Goal: Task Accomplishment & Management: Manage account settings

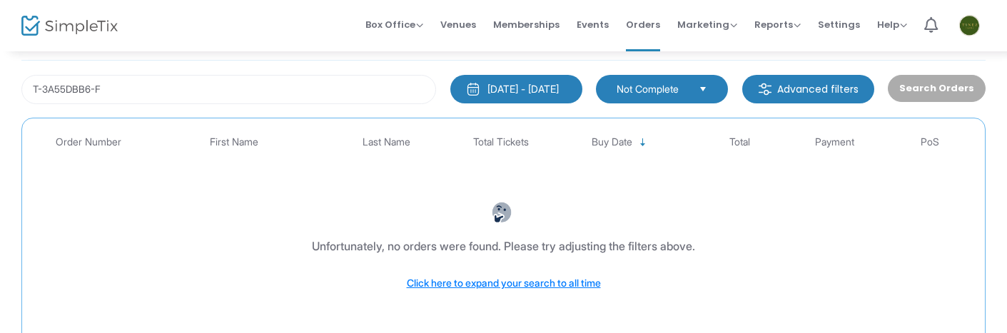
scroll to position [71, 0]
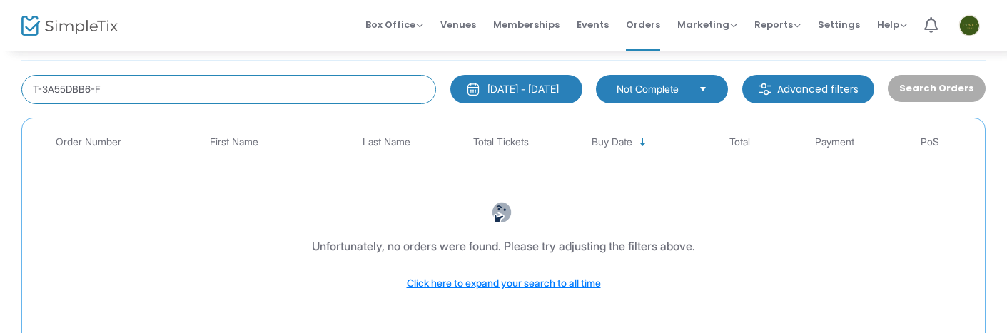
click at [301, 86] on input "T-3A55DBB6-F" at bounding box center [228, 89] width 415 height 29
paste input "[PERSON_NAME]"
type input "[PERSON_NAME]"
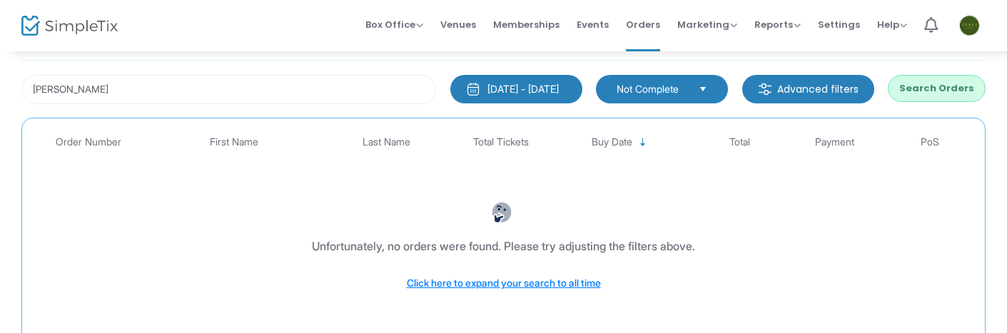
click at [937, 86] on button "Search Orders" at bounding box center [937, 88] width 98 height 27
click at [650, 29] on span "Orders" at bounding box center [643, 24] width 34 height 36
click at [639, 24] on span "Orders" at bounding box center [643, 24] width 34 height 36
click at [646, 23] on span "Orders" at bounding box center [643, 24] width 34 height 36
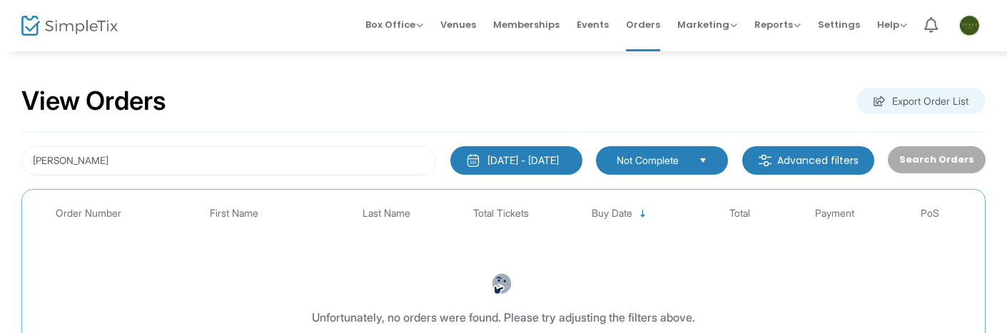
click at [497, 168] on button "9/15/2024 - 9/15/2025" at bounding box center [517, 160] width 132 height 29
click at [922, 157] on div "Search Orders" at bounding box center [936, 160] width 111 height 29
click at [358, 161] on input "Marielena Santana" at bounding box center [228, 160] width 415 height 29
click at [495, 151] on button "9/15/2024 - 9/15/2025" at bounding box center [517, 160] width 132 height 29
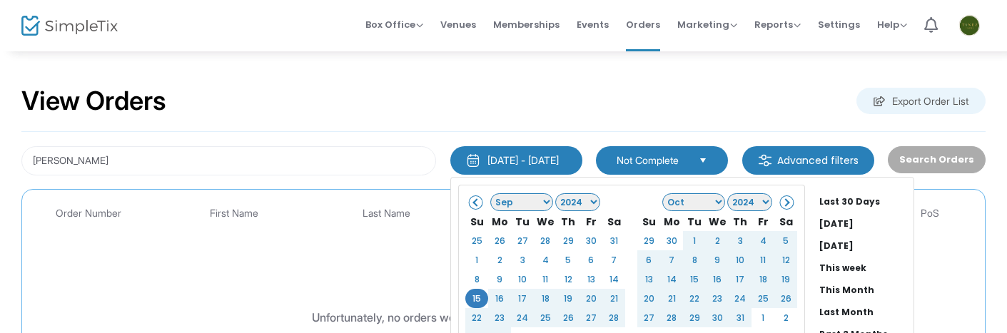
click at [473, 198] on span at bounding box center [477, 202] width 8 height 8
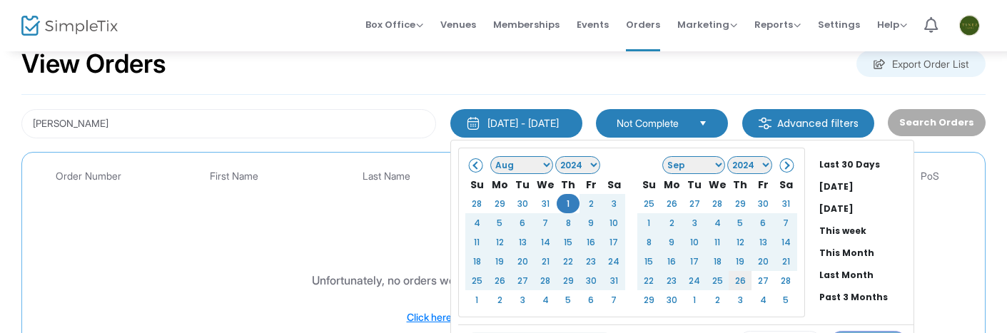
scroll to position [37, 0]
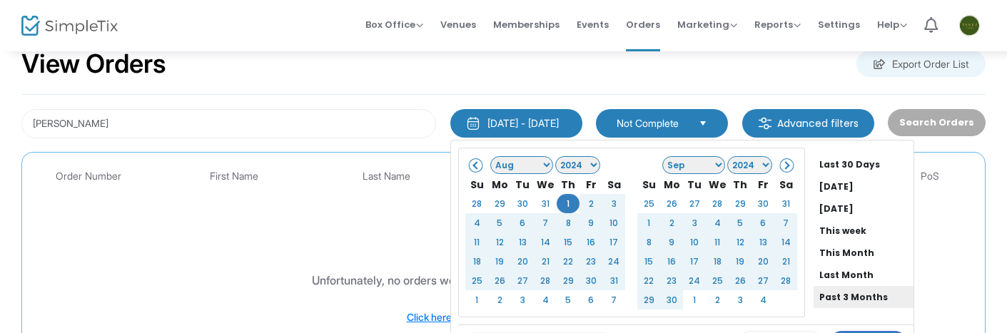
click at [842, 291] on li "Past 3 Months" at bounding box center [864, 297] width 100 height 22
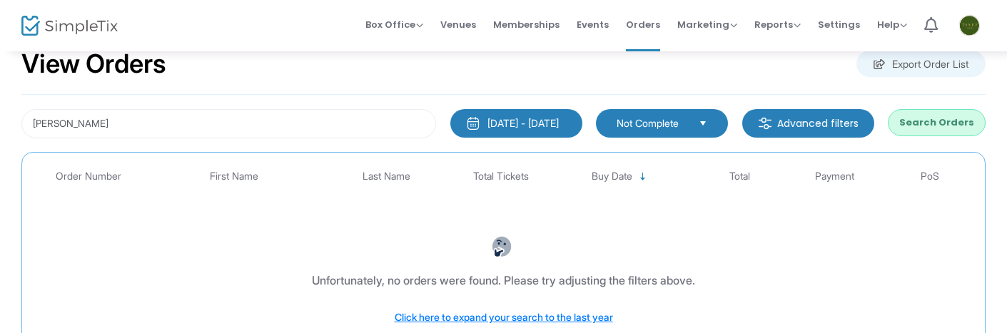
click at [930, 122] on button "Search Orders" at bounding box center [937, 122] width 98 height 27
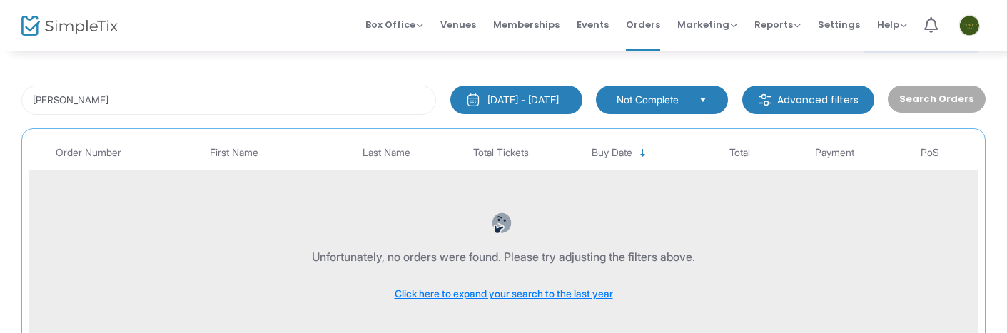
scroll to position [54, 0]
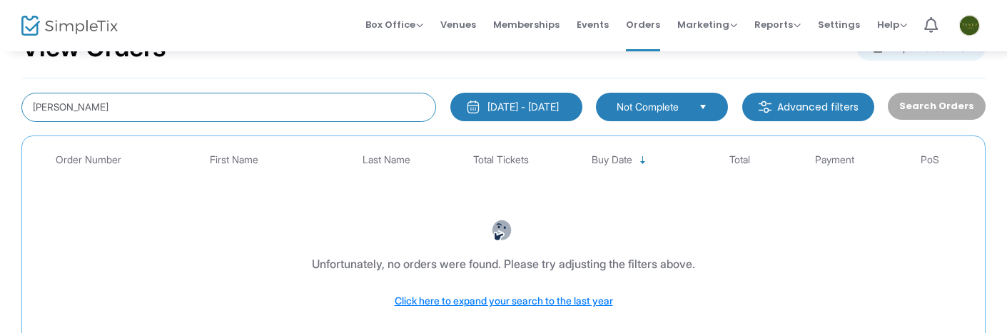
click at [290, 103] on input "Marielena Santana" at bounding box center [228, 107] width 415 height 29
click at [508, 105] on div "6/15/2025 - 9/15/2025" at bounding box center [523, 107] width 71 height 14
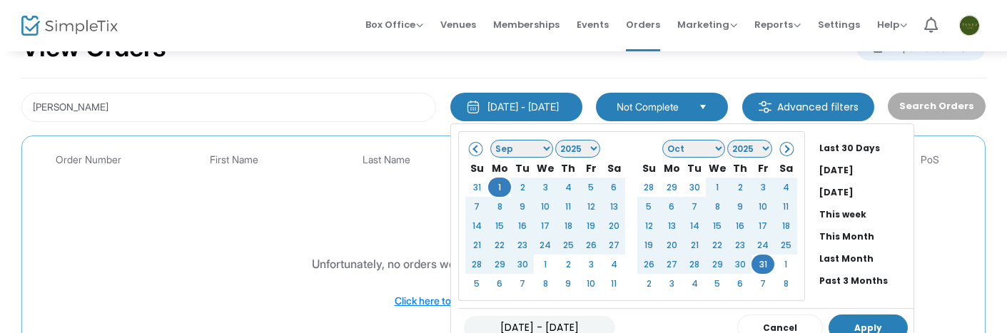
click at [846, 319] on button "Apply" at bounding box center [868, 328] width 79 height 26
type input "09/01/2025 - 10/31/2025"
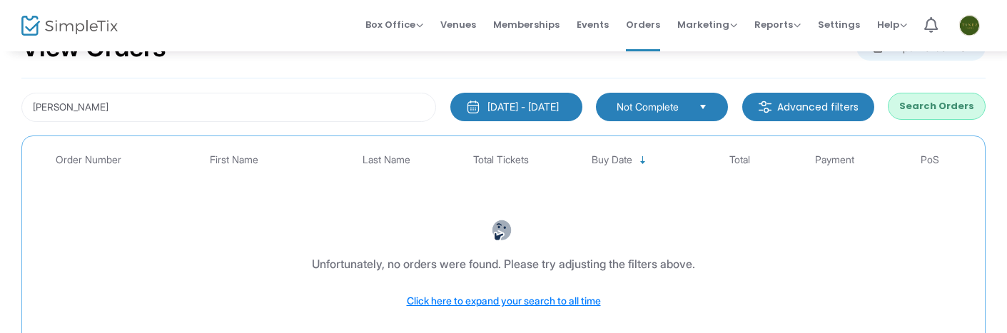
click at [576, 109] on button "9/1/2025 - 10/31/2025" at bounding box center [517, 107] width 132 height 29
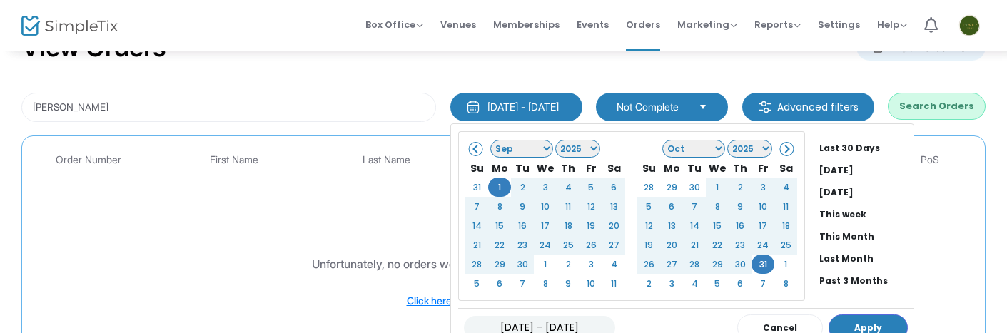
click at [437, 79] on div "Marielena Santana 9/1/2025 - 10/31/2025 Last 30 Days Today Yesterday This week …" at bounding box center [503, 239] width 965 height 321
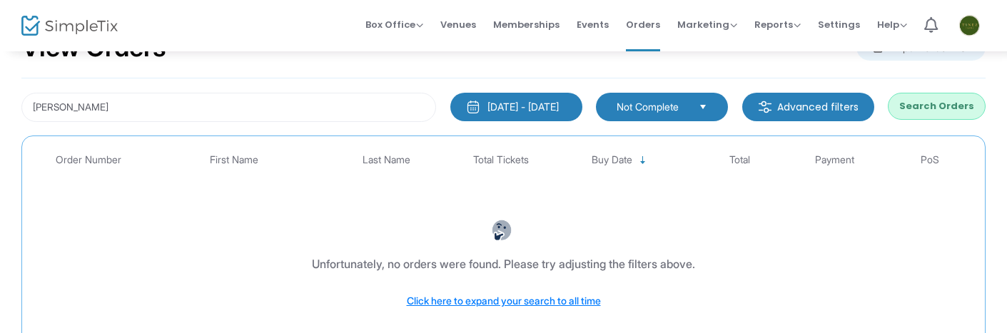
click at [927, 105] on button "Search Orders" at bounding box center [937, 106] width 98 height 27
click at [559, 113] on div "9/1/2025 - 10/31/2025" at bounding box center [523, 107] width 71 height 14
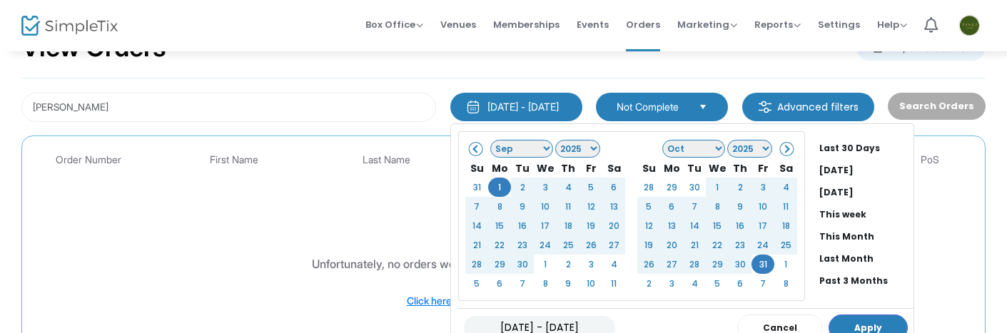
click at [895, 82] on div "Marielena Santana 9/1/2025 - 10/31/2025 Last 30 Days Today Yesterday This week …" at bounding box center [503, 239] width 965 height 321
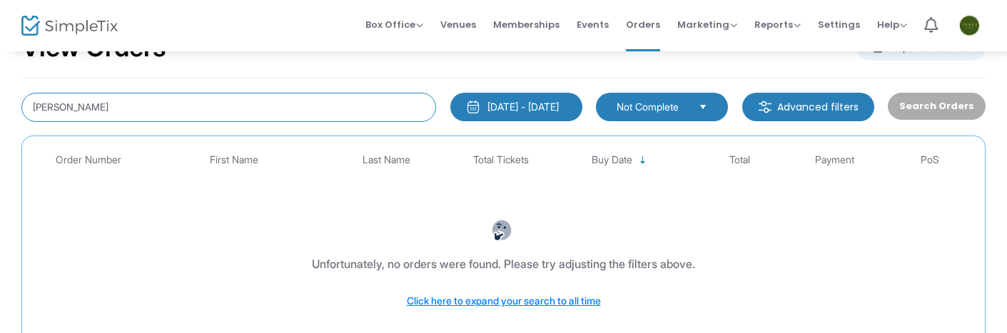
click at [128, 114] on input "Marielena Santana" at bounding box center [228, 107] width 415 height 29
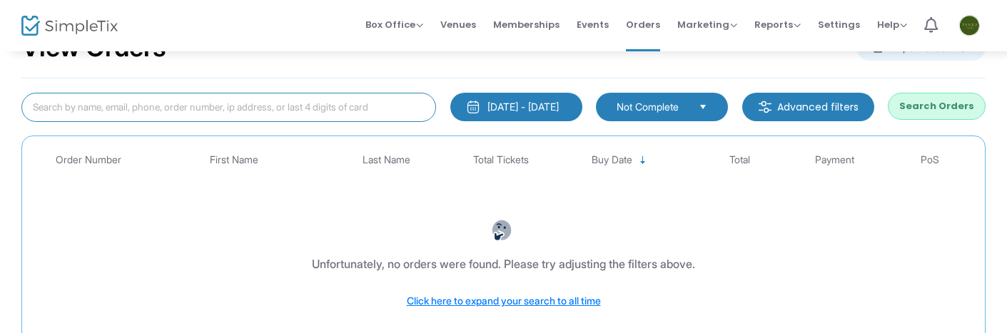
click at [179, 111] on input at bounding box center [228, 107] width 415 height 29
paste input "3A55DBB6"
type input "3A55DBB6-F"
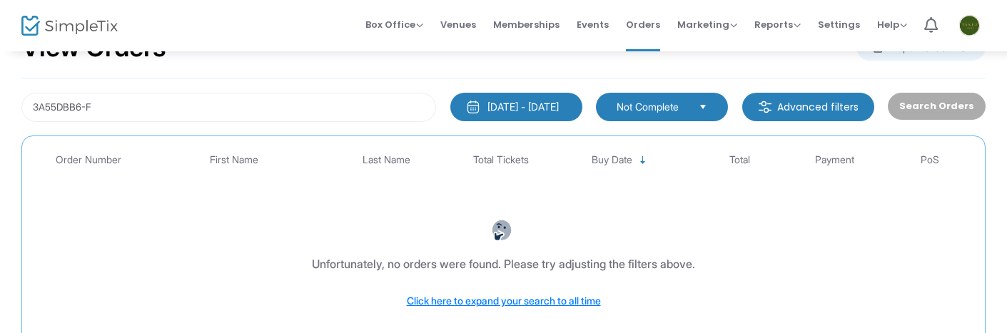
click at [504, 111] on div "9/1/2025 - 10/31/2025" at bounding box center [523, 107] width 71 height 14
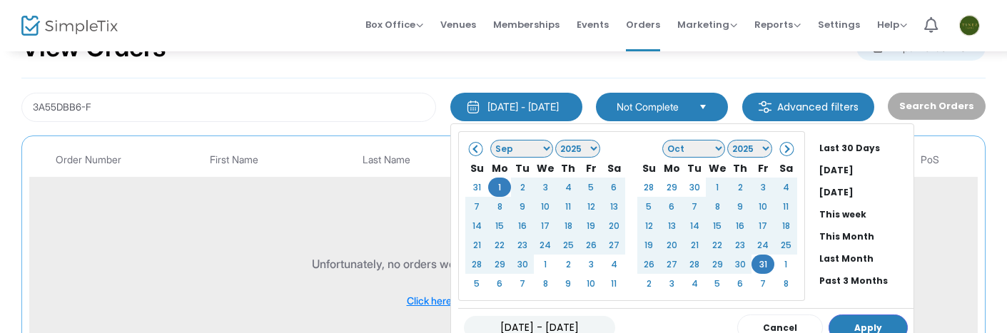
click at [328, 214] on div "Unfortunately, no orders were found. Please try adjusting the filters above. Cl…" at bounding box center [504, 264] width 942 height 146
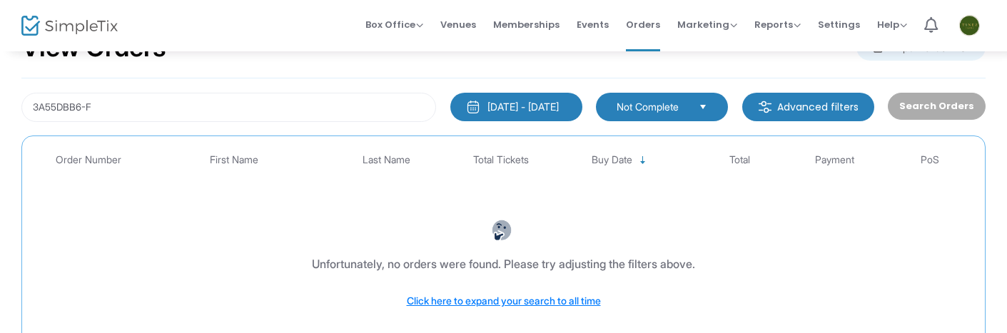
click at [507, 91] on div "3A55DBB6-F 9/1/2025 - 10/31/2025 Last 30 Days Today Yesterday This week This Mo…" at bounding box center [503, 239] width 965 height 321
click at [565, 96] on button "9/1/2025 - 10/31/2025" at bounding box center [517, 107] width 132 height 29
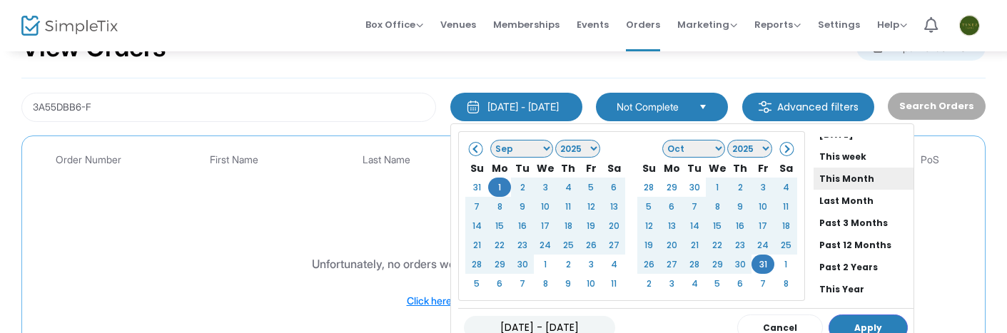
scroll to position [62, 0]
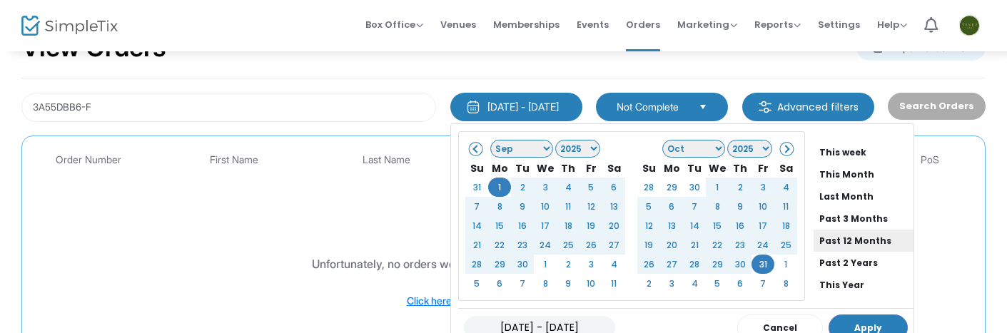
click at [859, 244] on li "Past 12 Months" at bounding box center [864, 241] width 100 height 22
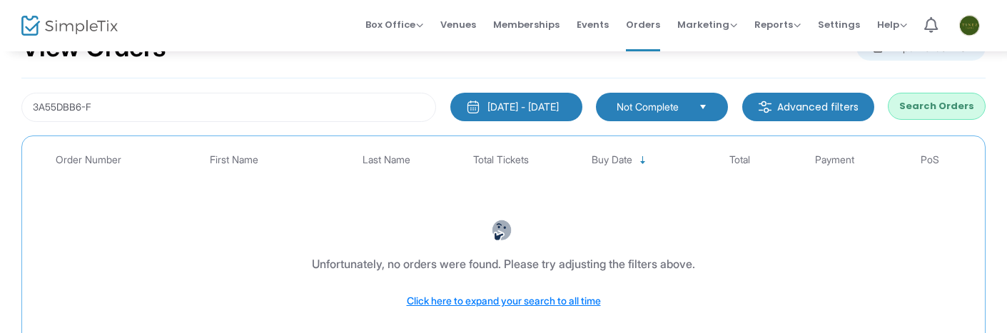
click at [931, 106] on button "Search Orders" at bounding box center [937, 106] width 98 height 27
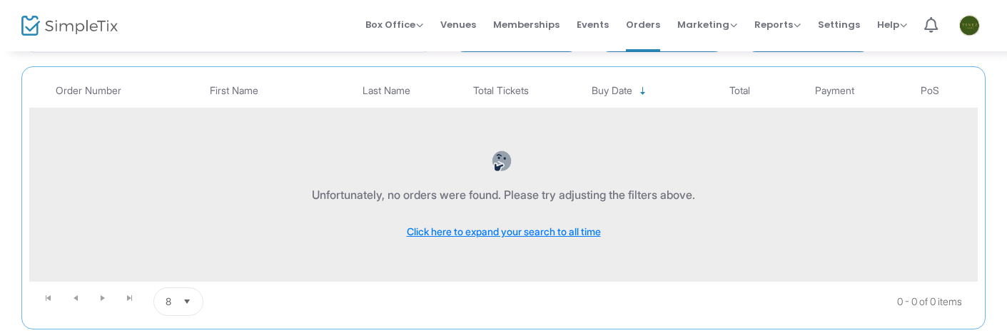
scroll to position [123, 0]
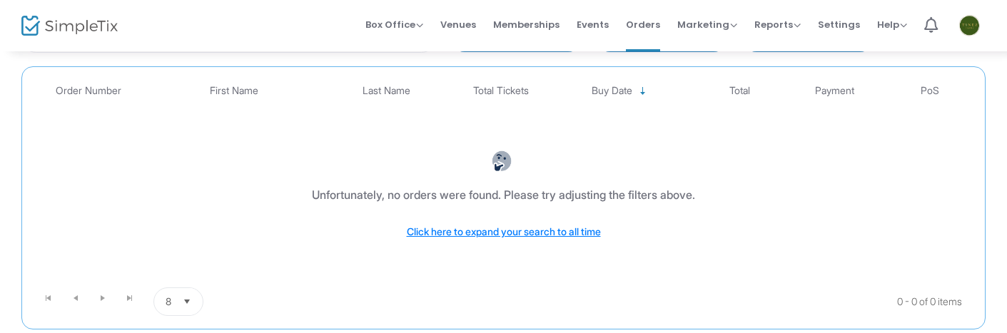
click at [185, 295] on span "Select" at bounding box center [188, 303] width 24 height 24
click at [209, 61] on div "3A55DBB6-F 9/15/2024 - 9/15/2025 Last 30 Days Today Yesterday This week This Mo…" at bounding box center [503, 169] width 965 height 321
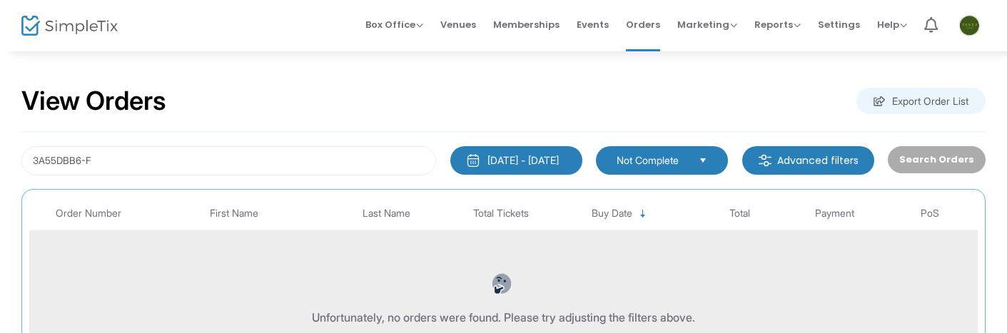
scroll to position [0, 0]
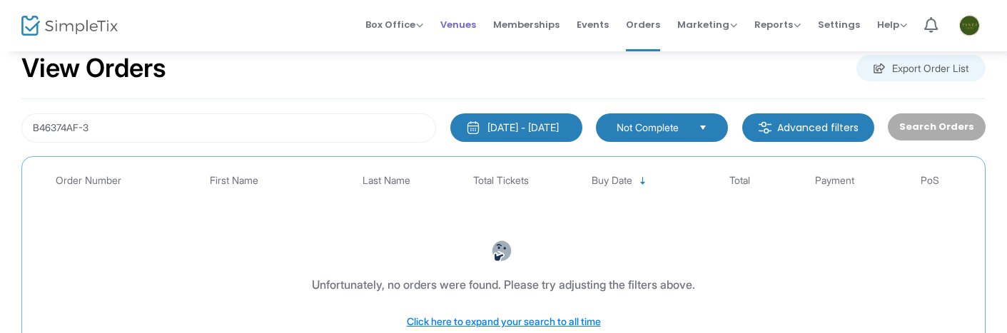
click at [467, 27] on span "Venues" at bounding box center [459, 24] width 36 height 36
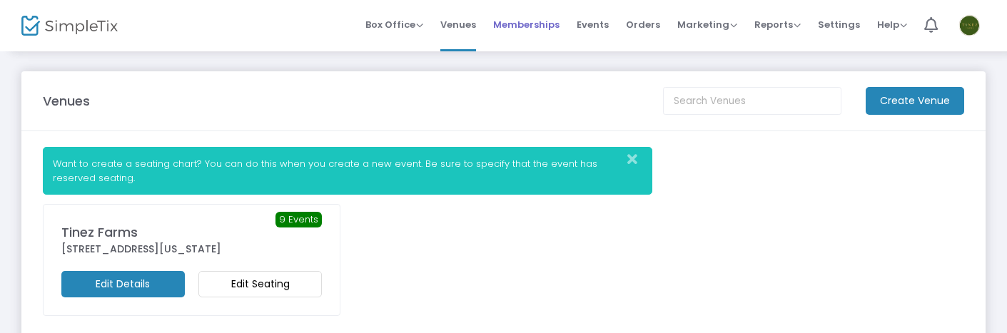
click at [522, 33] on span "Memberships" at bounding box center [526, 24] width 66 height 36
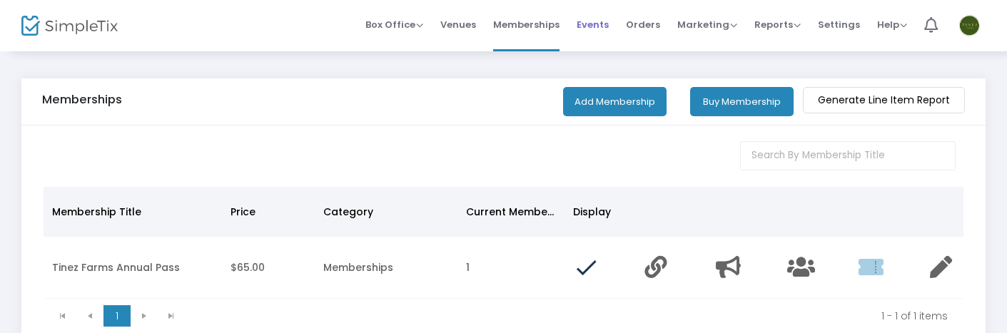
click at [590, 24] on span "Events" at bounding box center [593, 24] width 32 height 36
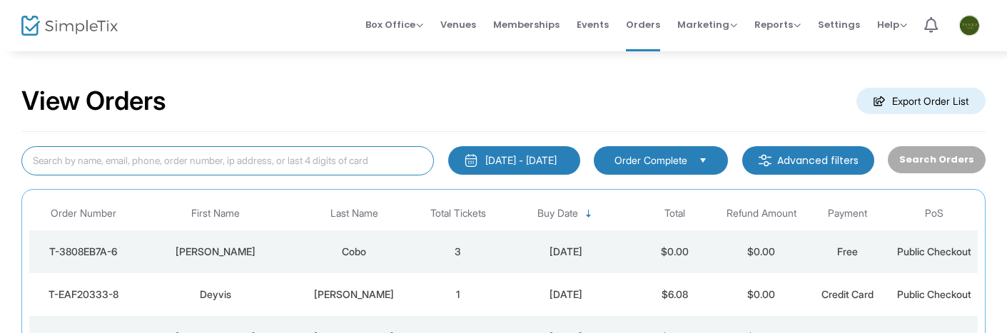
click at [211, 156] on input at bounding box center [227, 160] width 413 height 29
paste input "B46374AF-3"
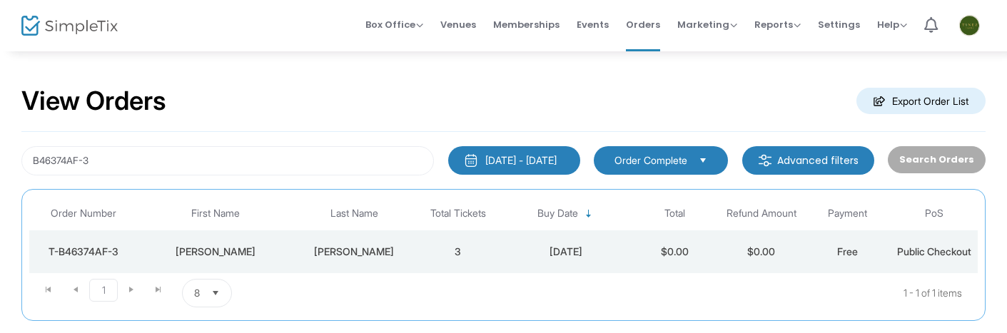
click at [558, 258] on td "8/23/2025" at bounding box center [566, 252] width 130 height 43
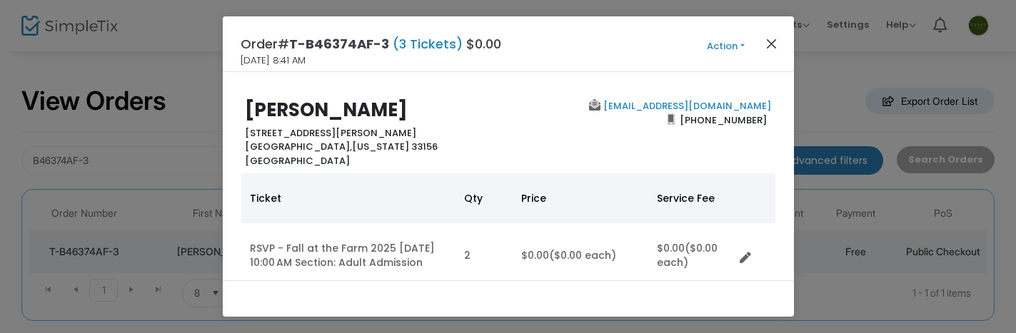
click at [775, 41] on button "Close" at bounding box center [771, 43] width 19 height 19
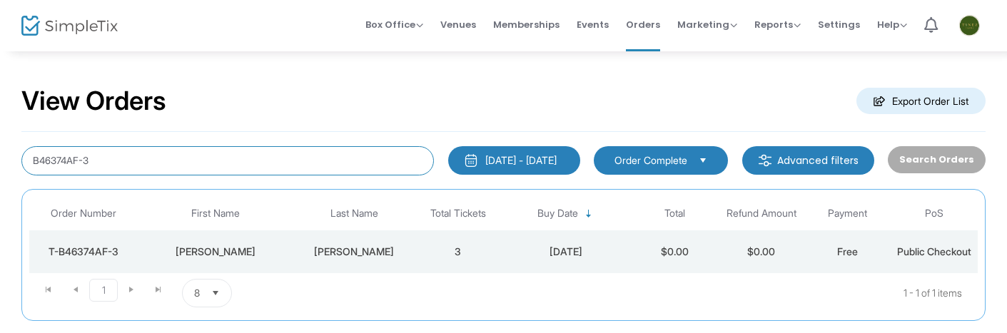
click at [297, 166] on input "B46374AF-3" at bounding box center [227, 160] width 413 height 29
paste input "7B13799A-8"
type input "7B13799A-8"
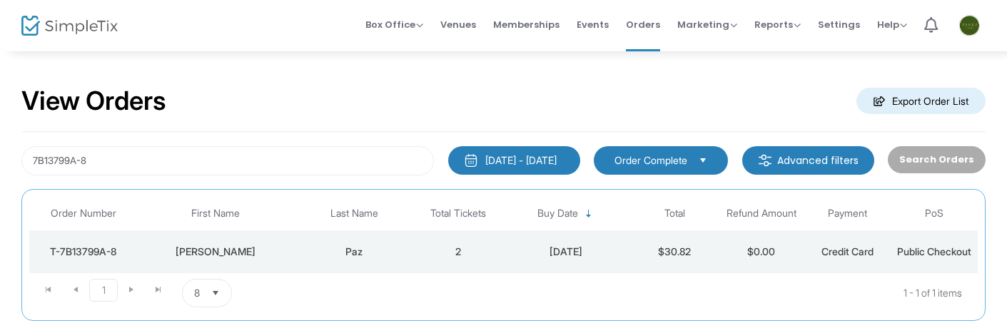
click at [420, 263] on td "2" at bounding box center [458, 252] width 86 height 43
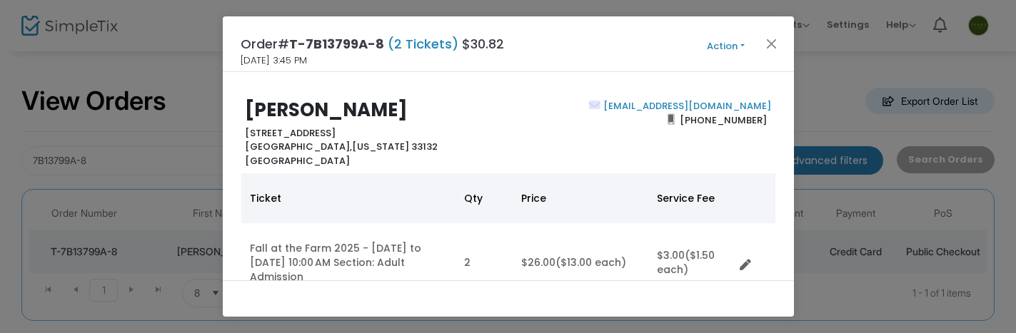
click at [733, 49] on button "Action" at bounding box center [726, 47] width 86 height 16
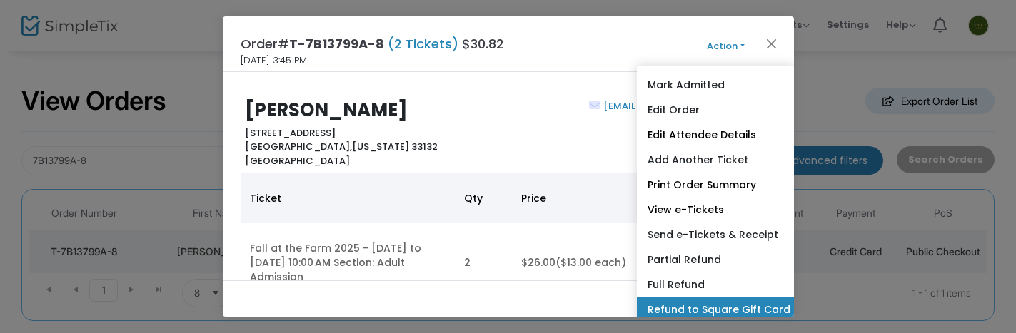
click at [741, 312] on link "Refund to Square Gift Card" at bounding box center [715, 310] width 157 height 25
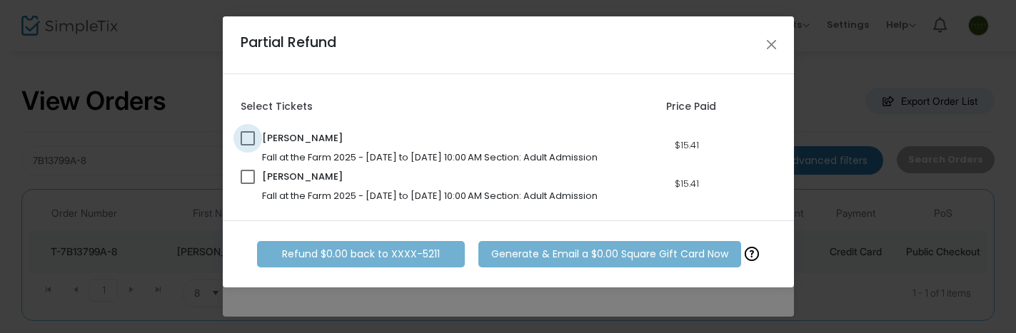
click at [251, 136] on span at bounding box center [248, 138] width 14 height 14
click at [248, 146] on input "checkbox" at bounding box center [247, 146] width 1 height 1
checkbox input "true"
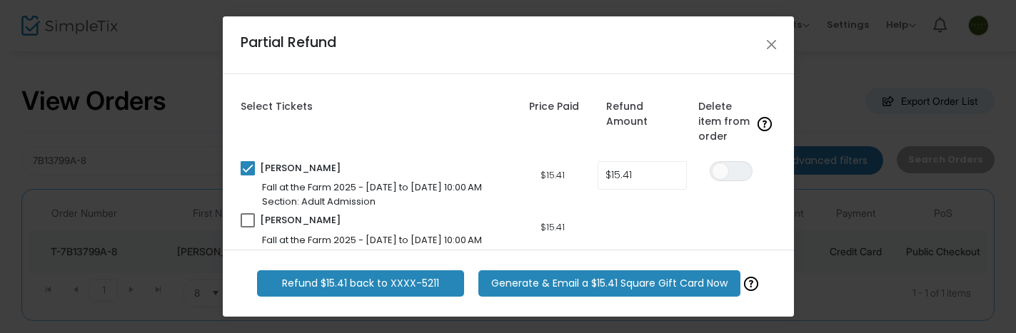
click at [248, 218] on span at bounding box center [248, 220] width 14 height 14
click at [248, 228] on input "checkbox" at bounding box center [247, 228] width 1 height 1
checkbox input "true"
click at [733, 168] on span "ON OFF" at bounding box center [731, 171] width 43 height 20
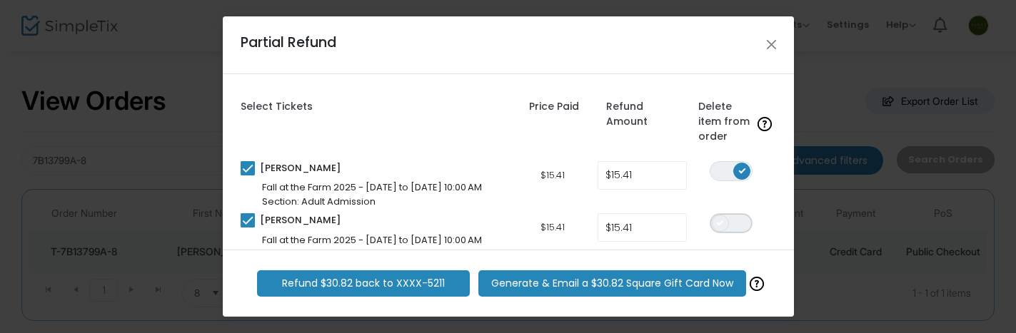
click at [729, 226] on span "ON OFF" at bounding box center [731, 223] width 43 height 20
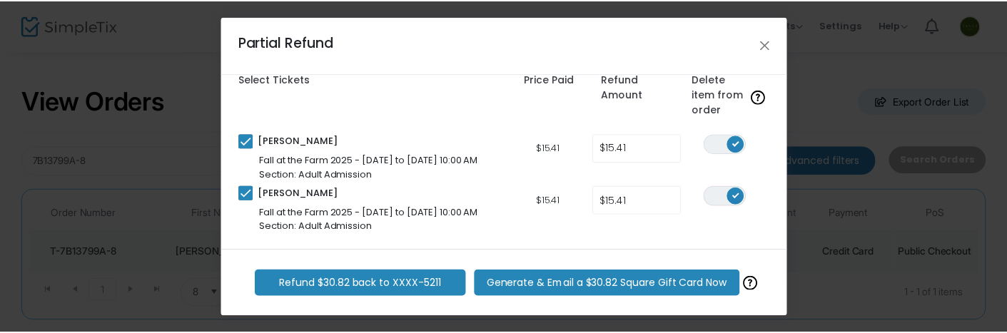
scroll to position [26, 0]
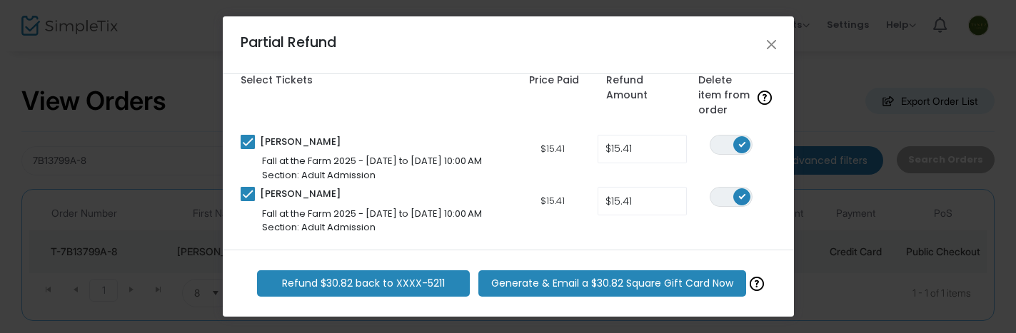
click at [543, 286] on span "Generate & Email a $30.82 Square Gift Card Now" at bounding box center [612, 283] width 242 height 15
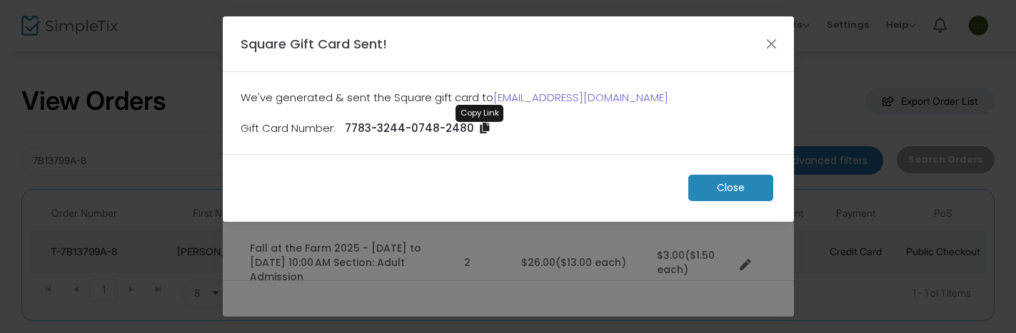
click at [481, 126] on icon at bounding box center [484, 128] width 9 height 11
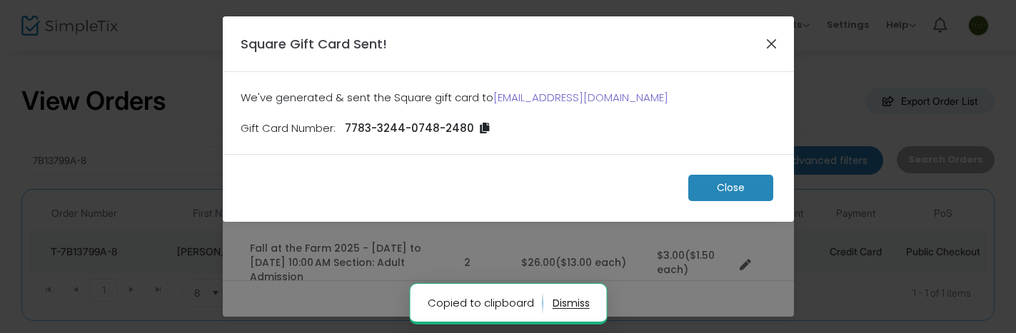
click at [768, 44] on button "Close" at bounding box center [771, 43] width 19 height 19
